Goal: Task Accomplishment & Management: Manage account settings

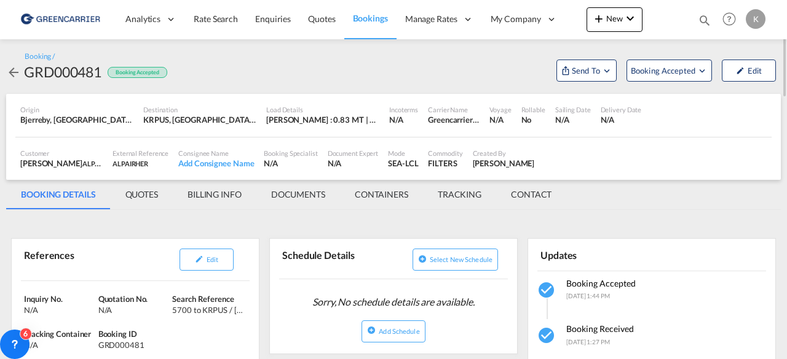
click at [9, 65] on md-icon "icon-arrow-left" at bounding box center [13, 72] width 15 height 15
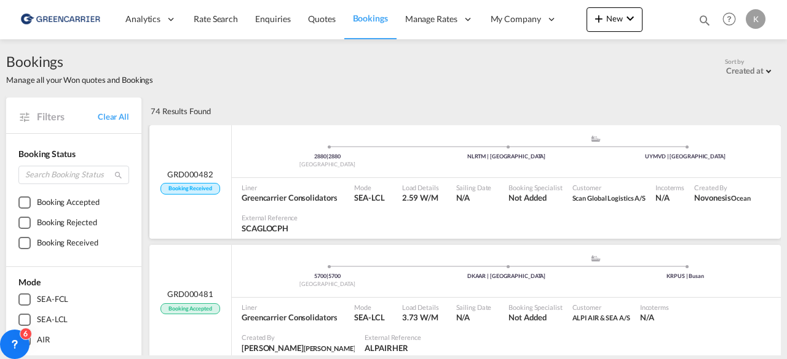
click at [303, 170] on div "2880 | 2880 [GEOGRAPHIC_DATA] .a{fill:#aaa8ad;} .a{fill:#aaa8ad;} NLRTM | [GEOG…" at bounding box center [506, 153] width 549 height 37
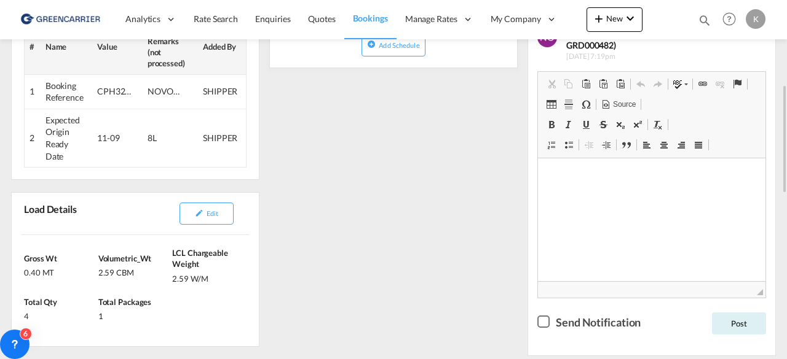
scroll to position [63, 0]
click at [202, 206] on button "Edit" at bounding box center [206, 214] width 54 height 22
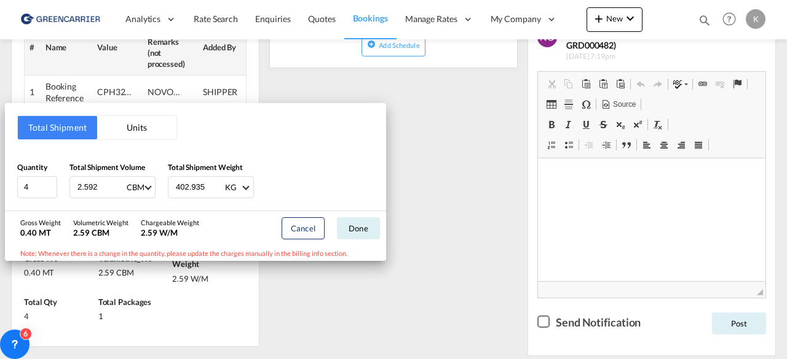
click at [415, 241] on div "Total Shipment Units Quantity 4 Total Shipment Volume 2.592 CBM CBM CFT Total S…" at bounding box center [393, 179] width 787 height 359
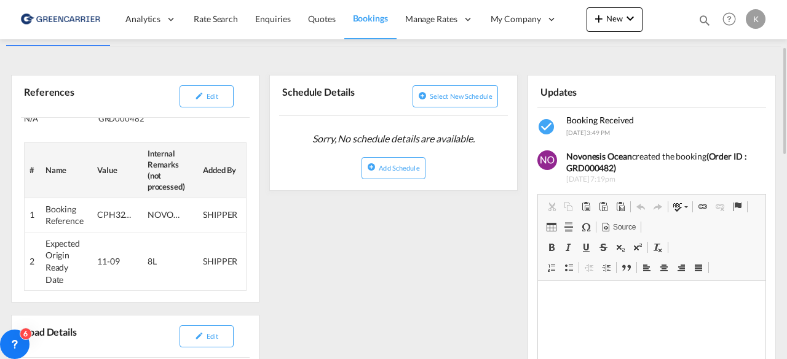
scroll to position [162, 0]
click at [229, 95] on button "Edit" at bounding box center [206, 98] width 54 height 22
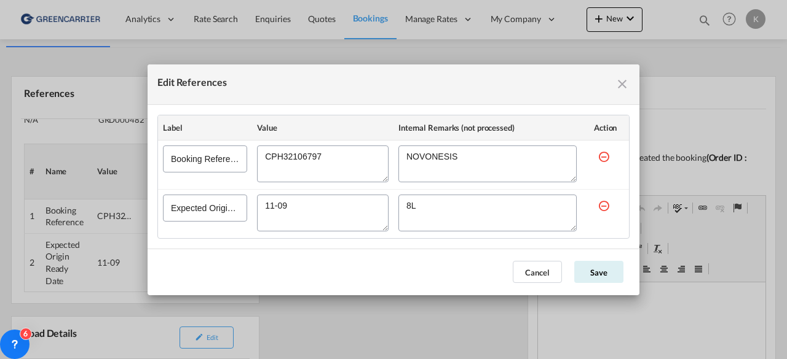
click at [292, 155] on textarea "Edit References" at bounding box center [323, 164] width 132 height 37
click at [518, 284] on md-dialog-actions "Cancel Save" at bounding box center [393, 272] width 492 height 47
click at [537, 276] on button "Cancel" at bounding box center [536, 272] width 49 height 22
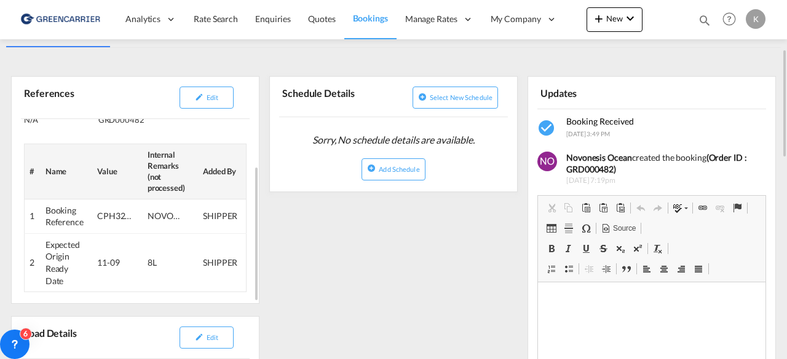
scroll to position [28, 0]
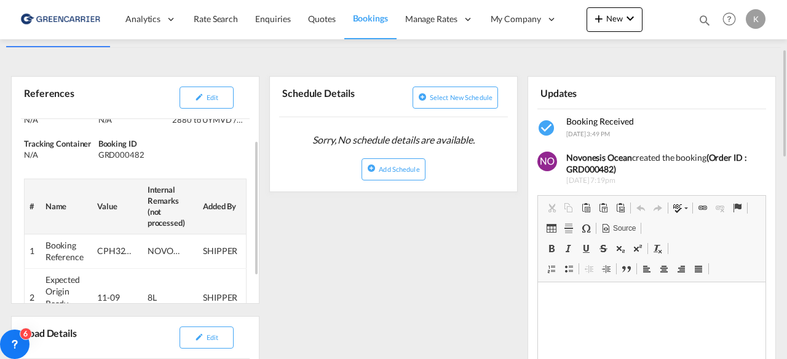
click at [124, 155] on div "GRD000482" at bounding box center [133, 154] width 71 height 11
copy div "GRD000482"
